Goal: Check status: Check status

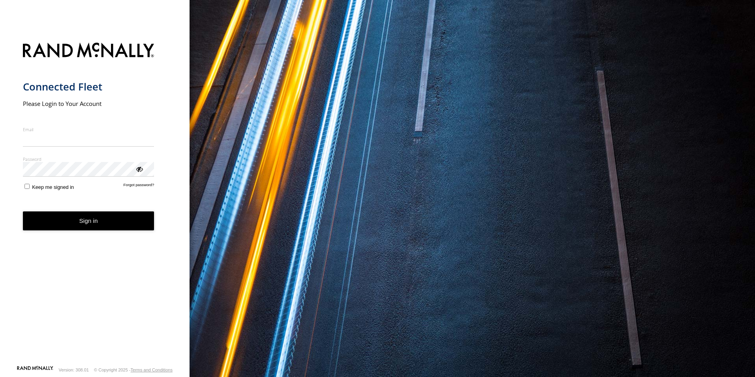
type input "**********"
click at [78, 228] on button "Sign in" at bounding box center [88, 220] width 131 height 19
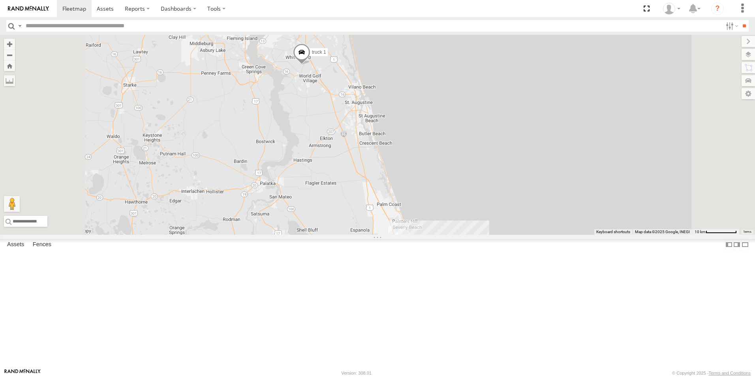
drag, startPoint x: 474, startPoint y: 150, endPoint x: 477, endPoint y: 223, distance: 73.5
click at [477, 223] on div "9 truck 1 TRUCK 45 TRUCK 99" at bounding box center [377, 135] width 755 height 200
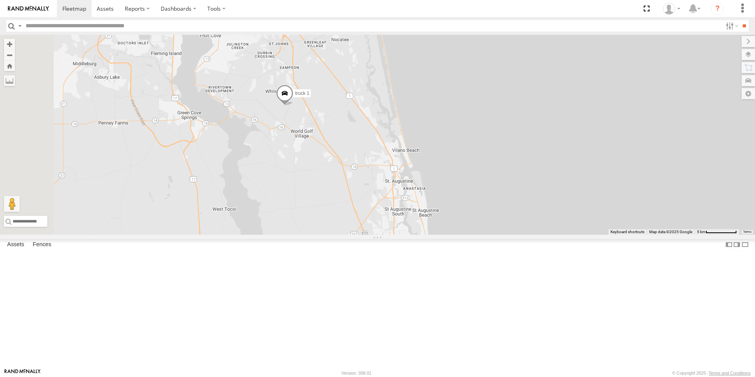
drag, startPoint x: 426, startPoint y: 158, endPoint x: 486, endPoint y: 295, distance: 149.7
click at [486, 235] on div "truck 1 TRUCK 45 TRUCK 99" at bounding box center [377, 135] width 755 height 200
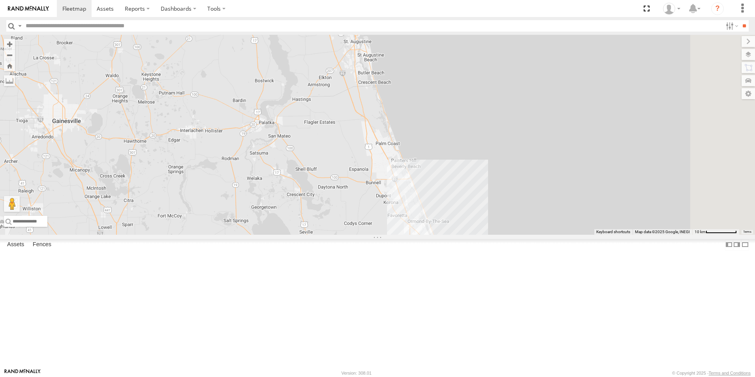
drag, startPoint x: 420, startPoint y: 236, endPoint x: 387, endPoint y: 76, distance: 163.8
click at [387, 76] on div "truck 1 TRUCK 45 TRUCK 99" at bounding box center [377, 135] width 755 height 200
